Goal: Navigation & Orientation: Go to known website

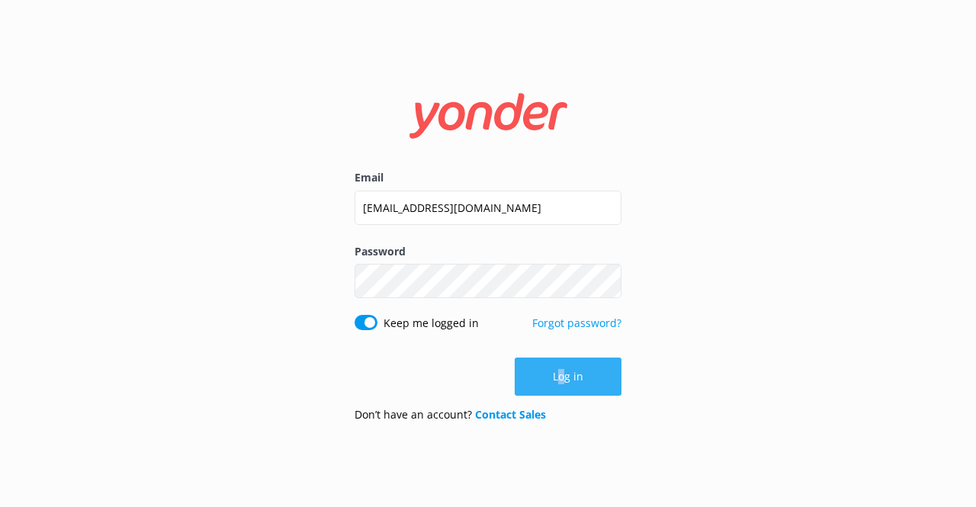
click at [561, 384] on div "Log in" at bounding box center [488, 377] width 267 height 38
click at [546, 370] on button "Log in" at bounding box center [568, 377] width 107 height 38
